Goal: Navigation & Orientation: Find specific page/section

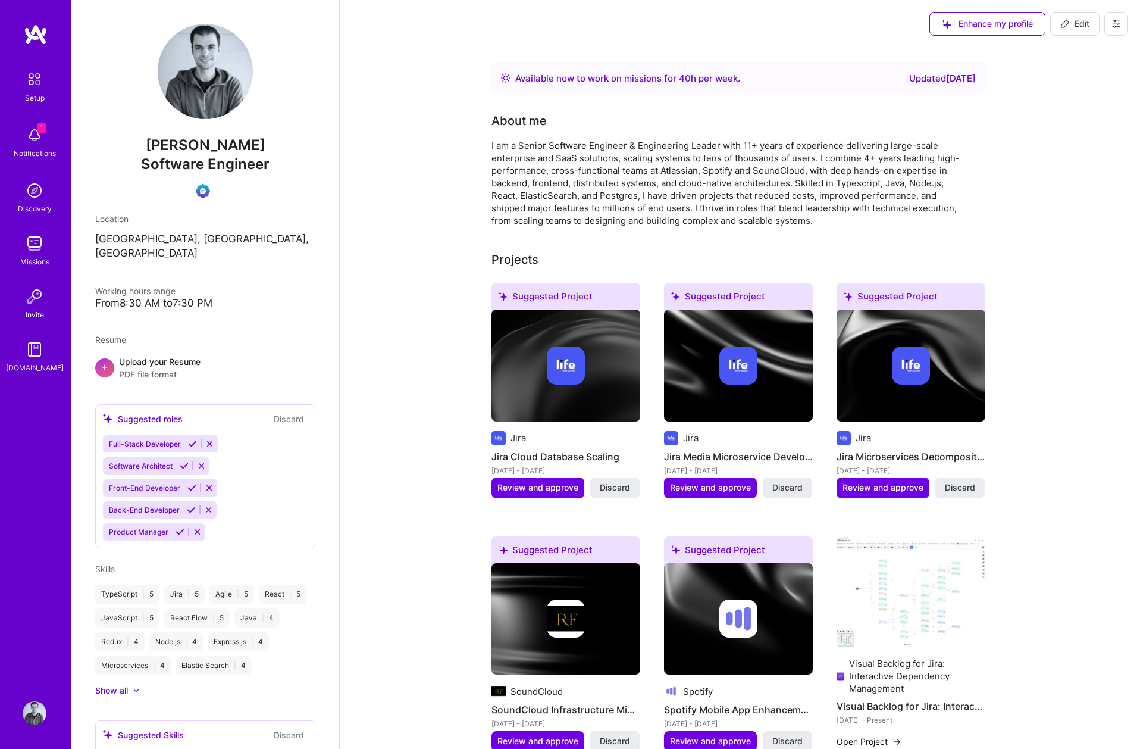
click at [49, 45] on link at bounding box center [35, 34] width 71 height 21
